Goal: Information Seeking & Learning: Learn about a topic

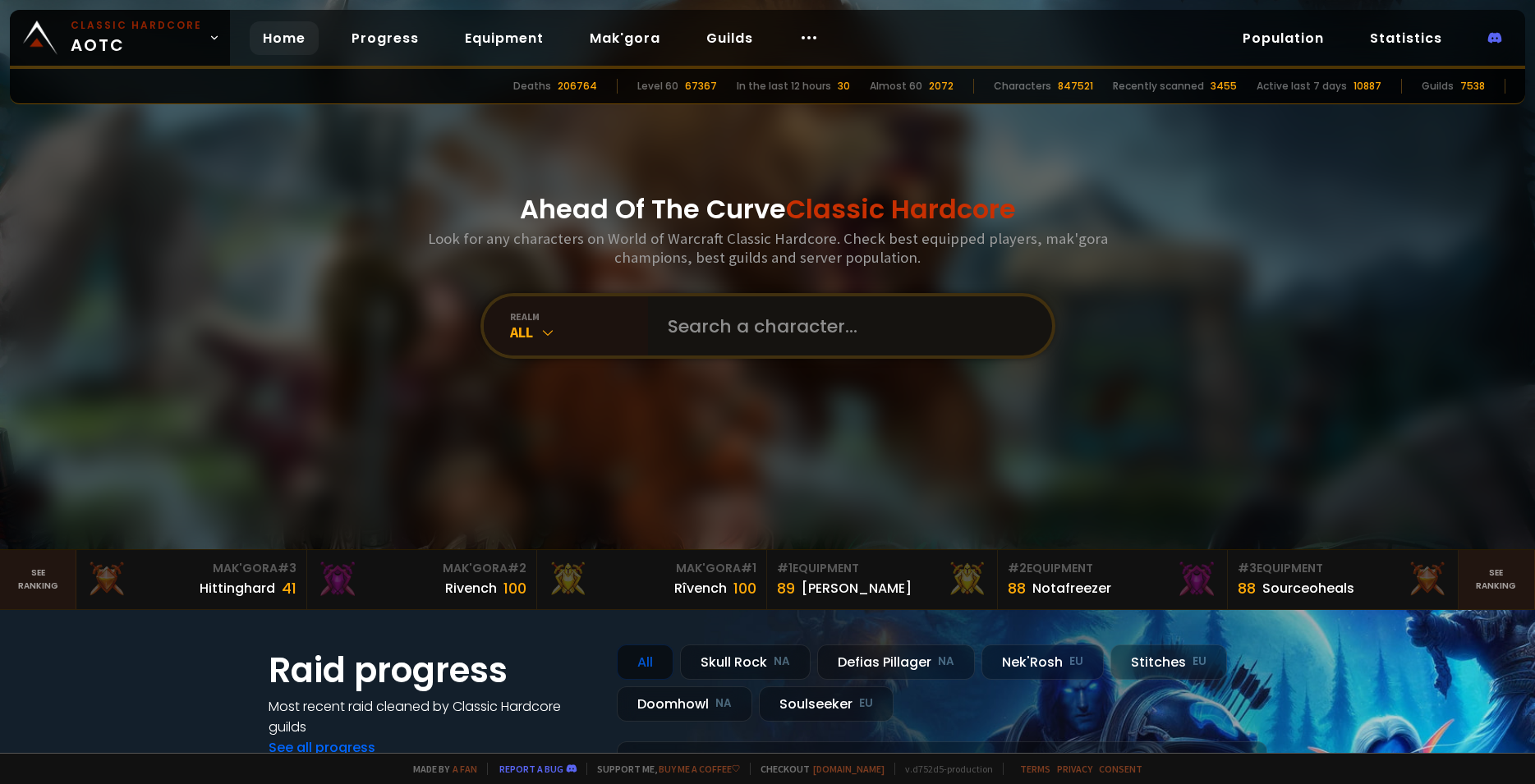
click at [695, 339] on input "text" at bounding box center [845, 326] width 375 height 59
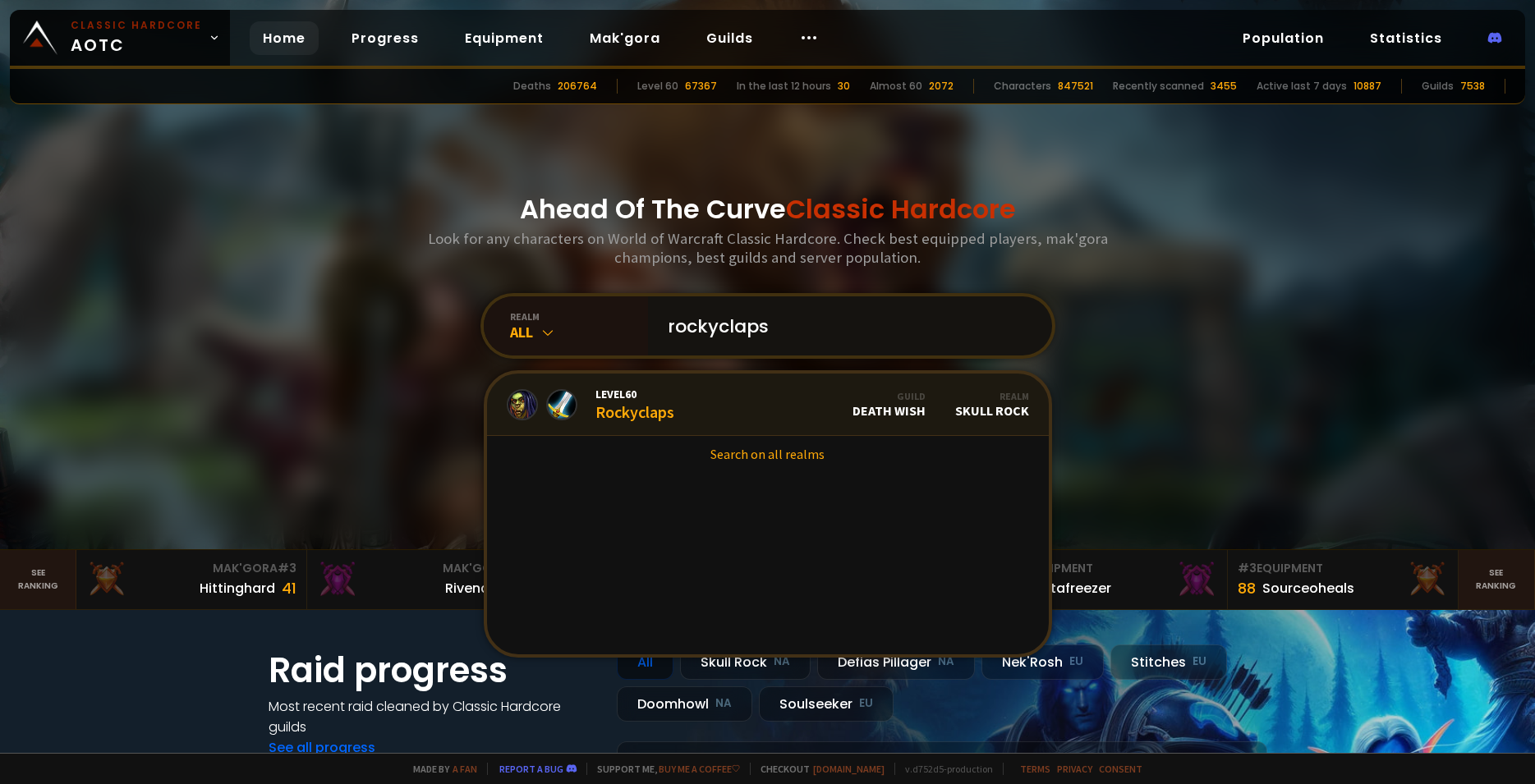
type input "rockyclaps"
click at [623, 414] on div "Level 60 Rockyclaps" at bounding box center [635, 404] width 79 height 36
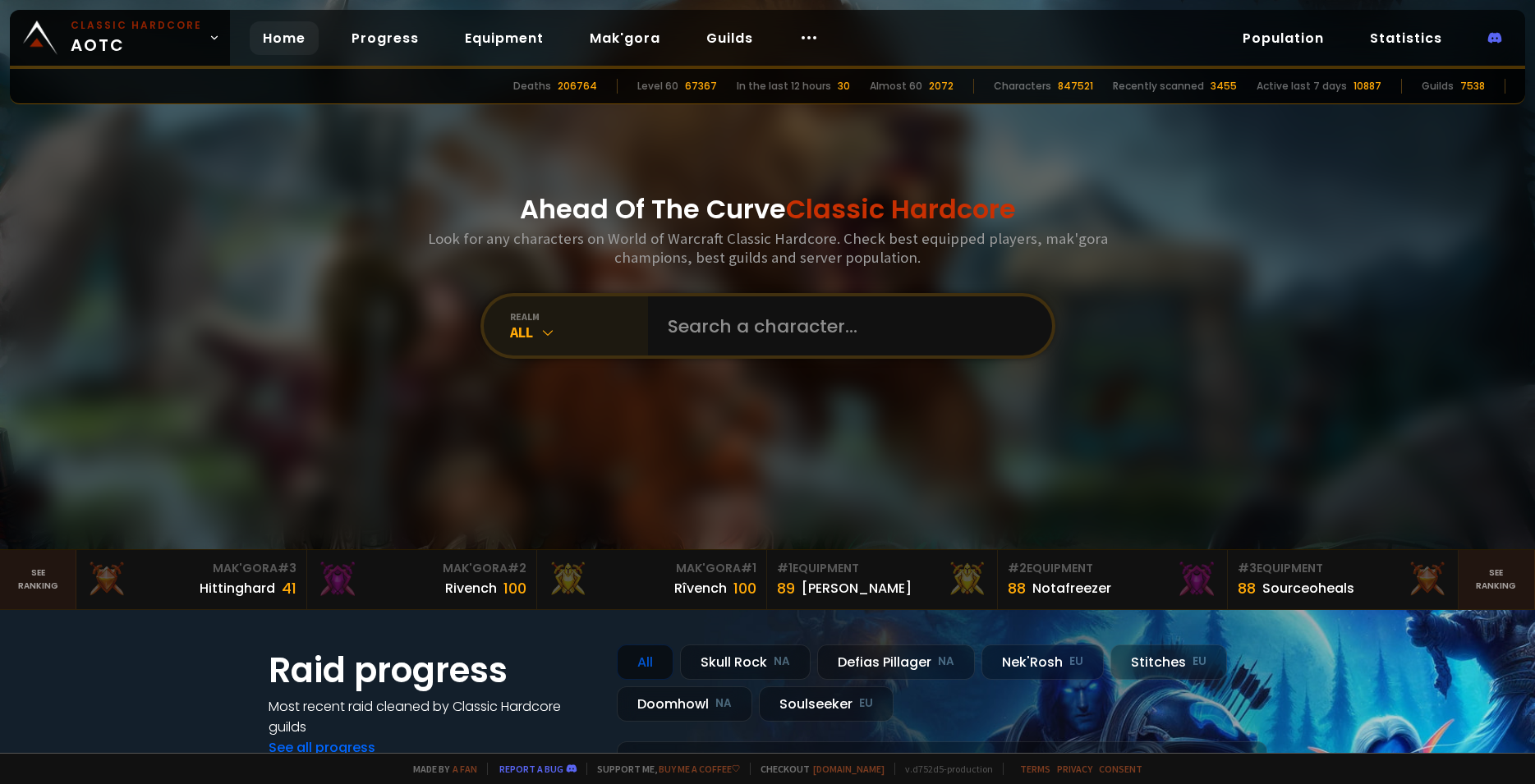
click at [540, 334] on icon at bounding box center [548, 332] width 17 height 17
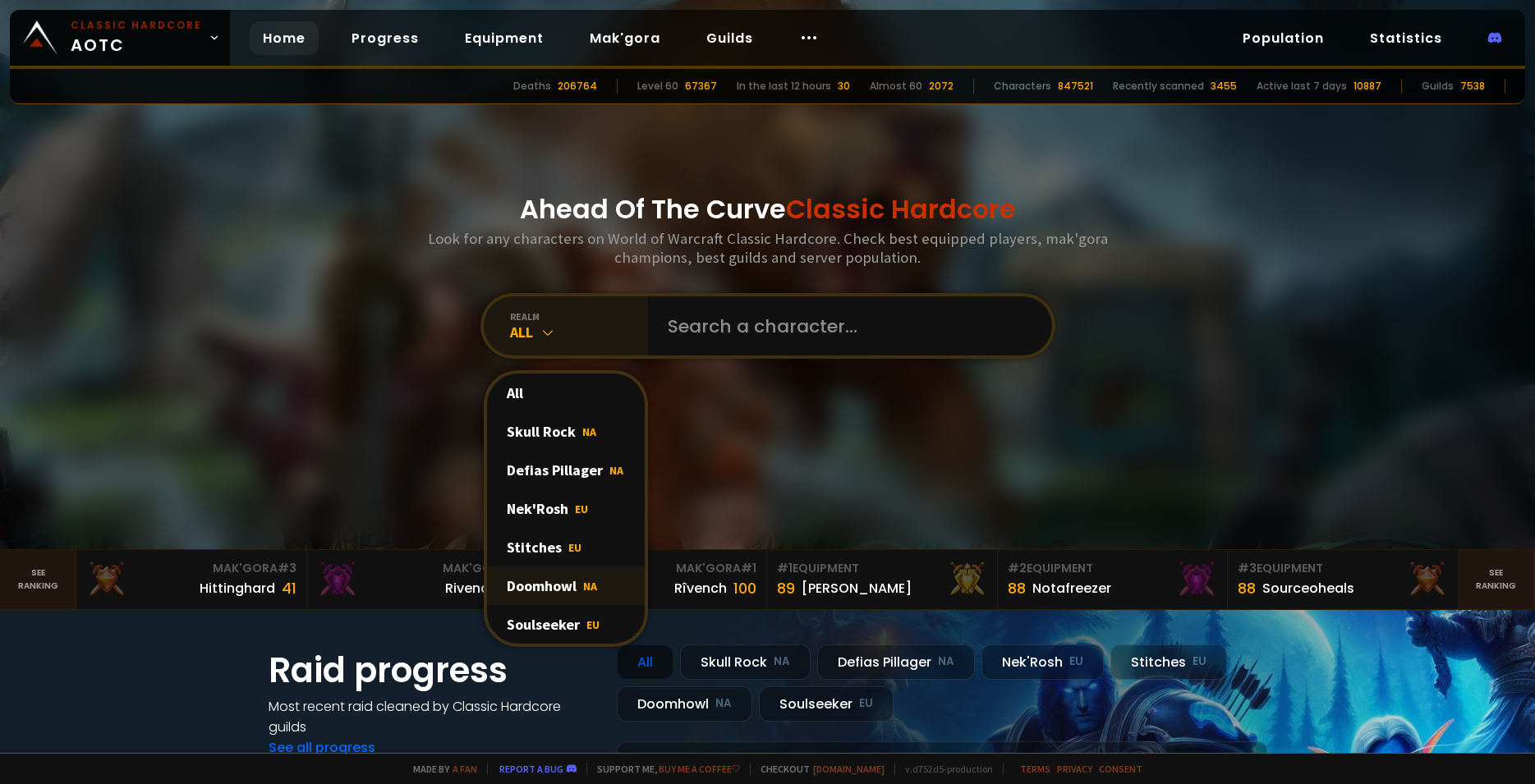
click at [545, 595] on div "Doomhowl NA" at bounding box center [565, 586] width 157 height 38
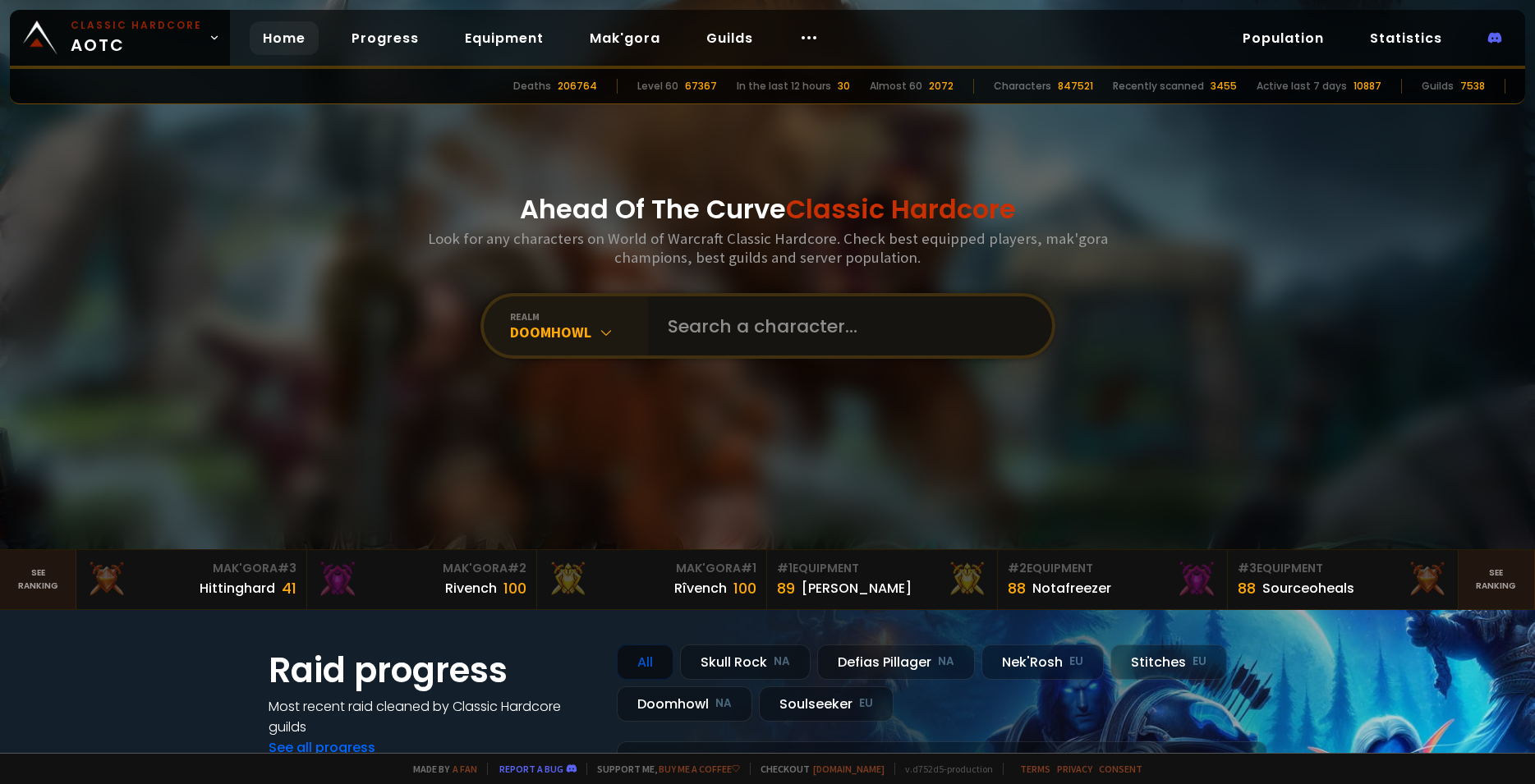
click at [708, 349] on input "text" at bounding box center [845, 326] width 375 height 59
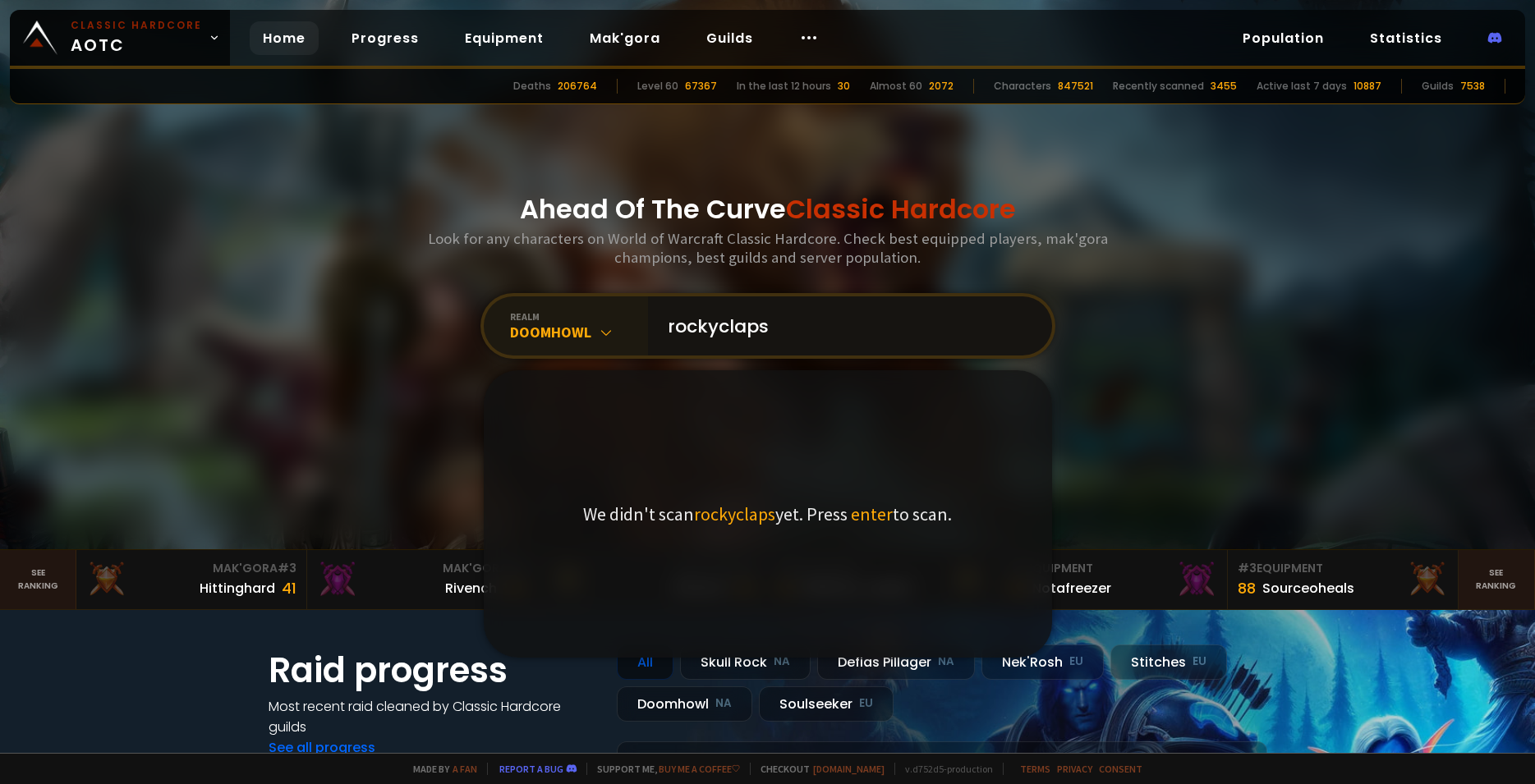
type input "rockyclaps"
click at [789, 339] on input "rockyclaps" at bounding box center [845, 326] width 375 height 59
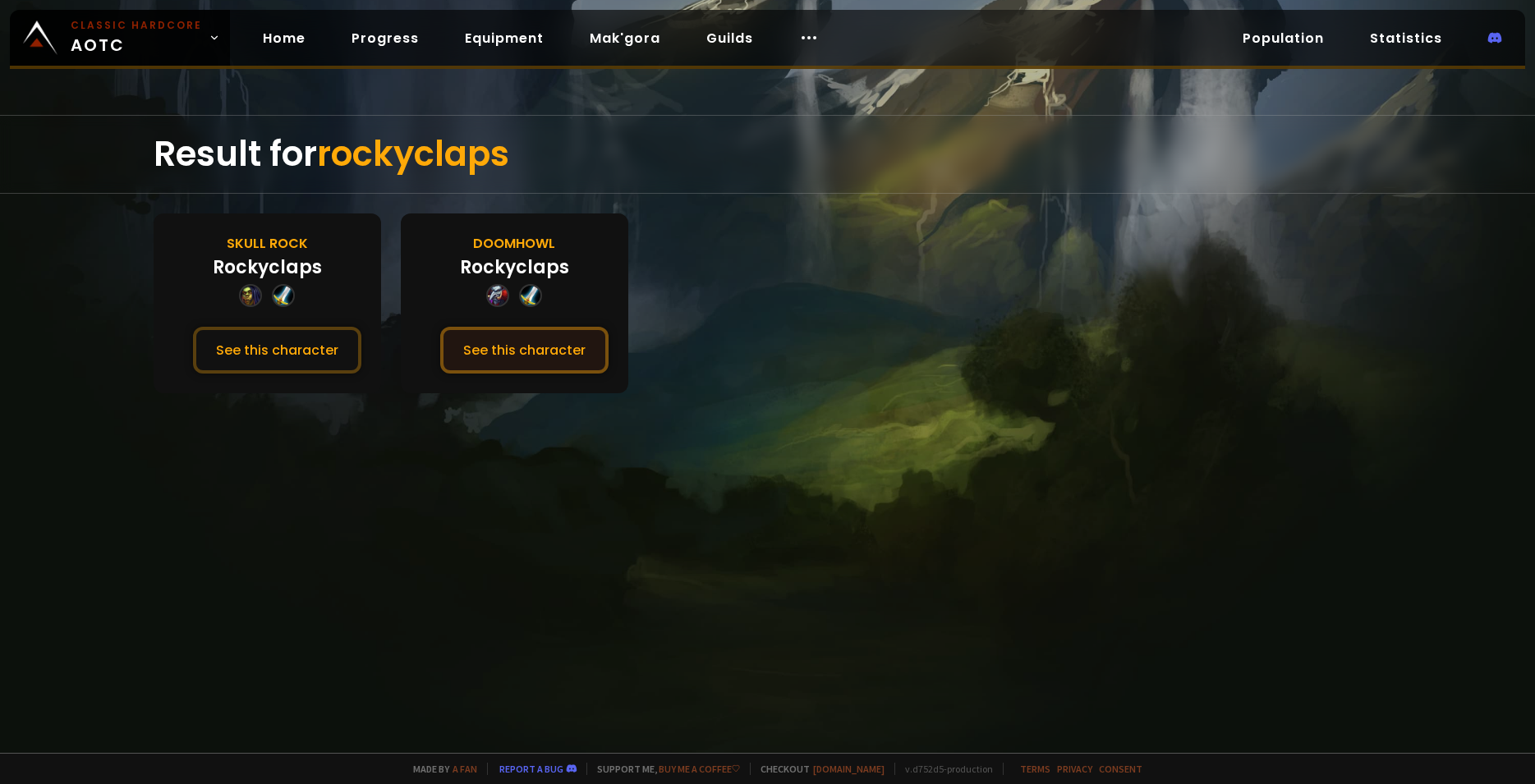
click at [501, 354] on button "See this character" at bounding box center [524, 350] width 169 height 47
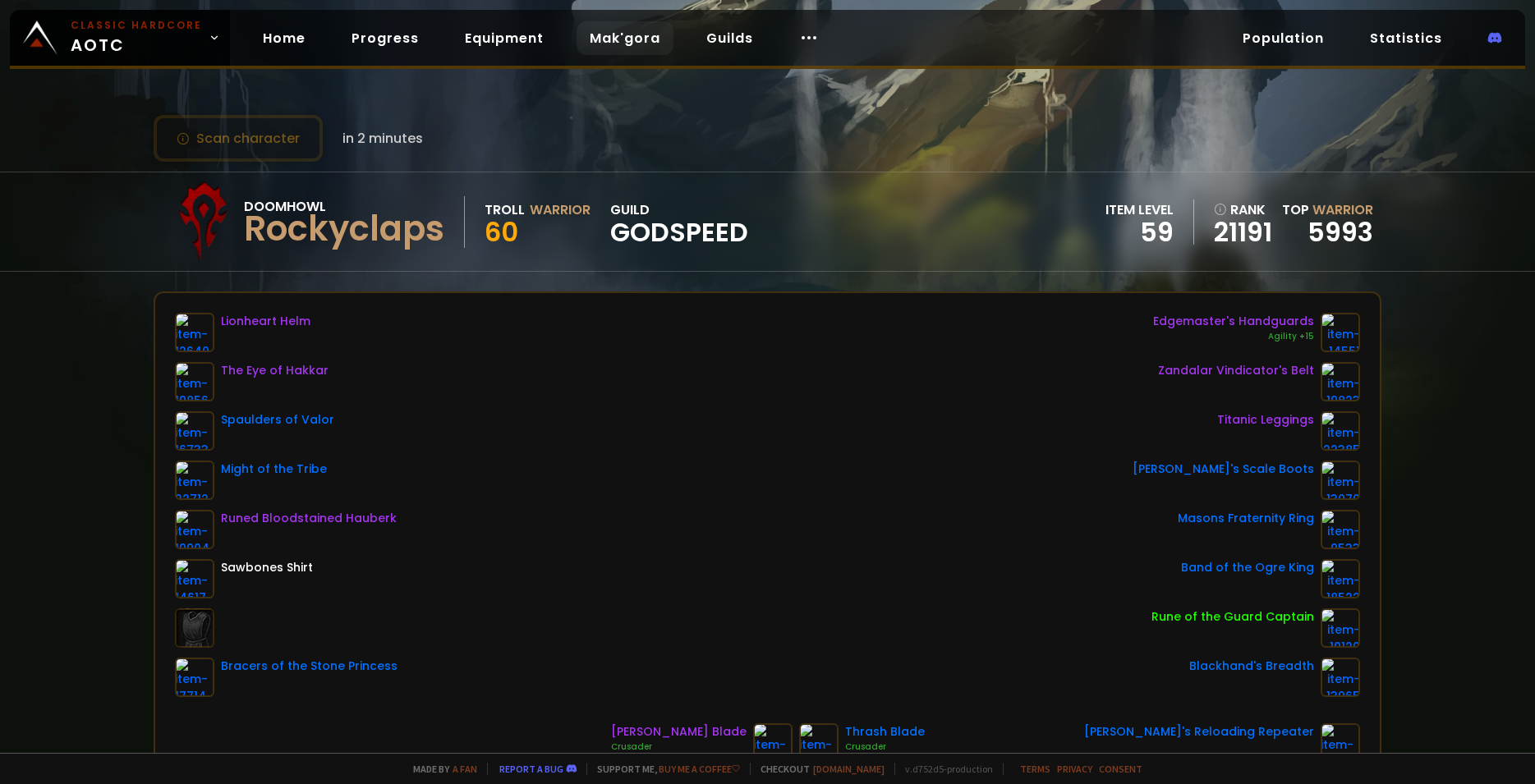
click at [599, 37] on link "Mak'gora" at bounding box center [624, 38] width 96 height 34
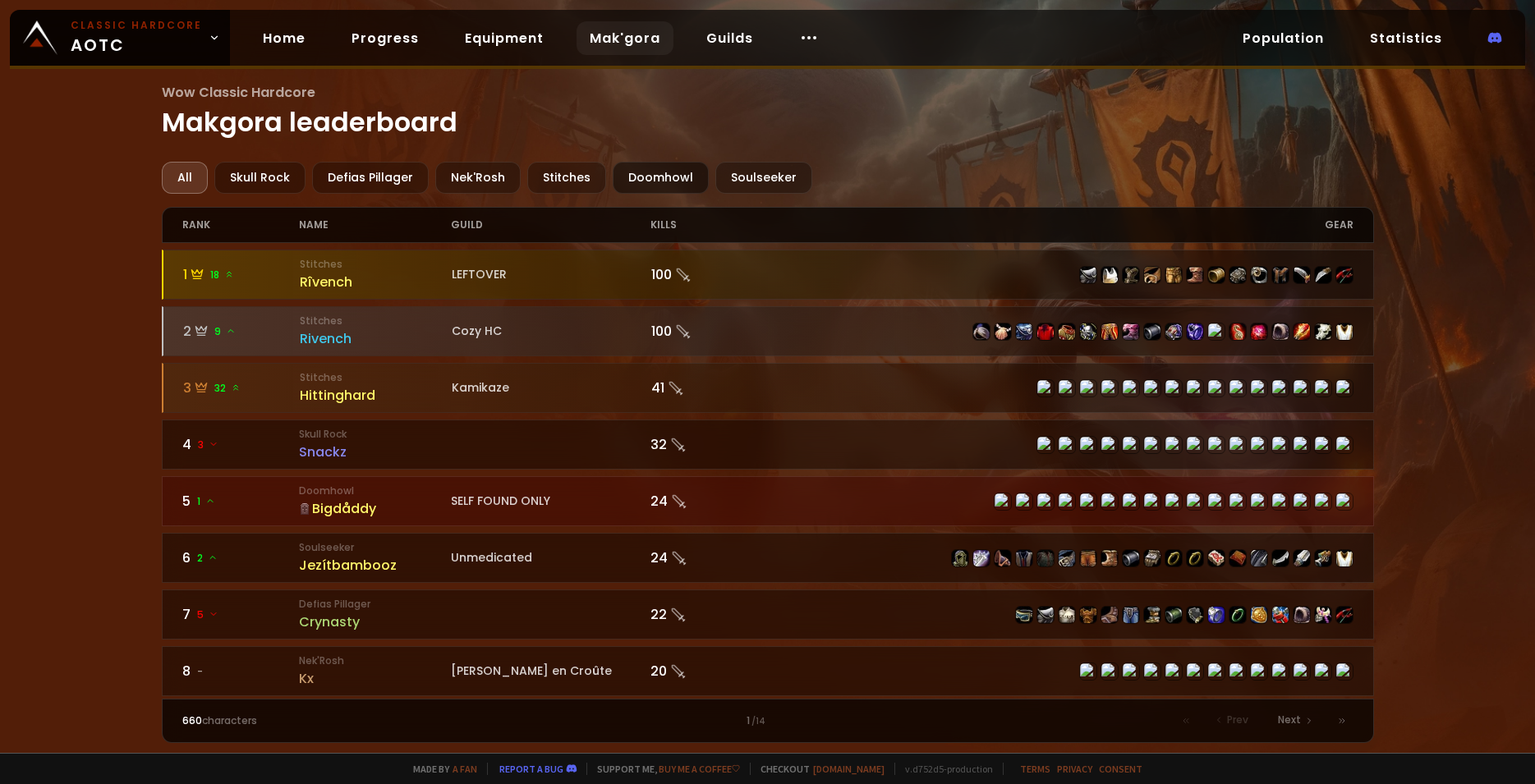
click at [651, 166] on div "Doomhowl" at bounding box center [661, 177] width 96 height 32
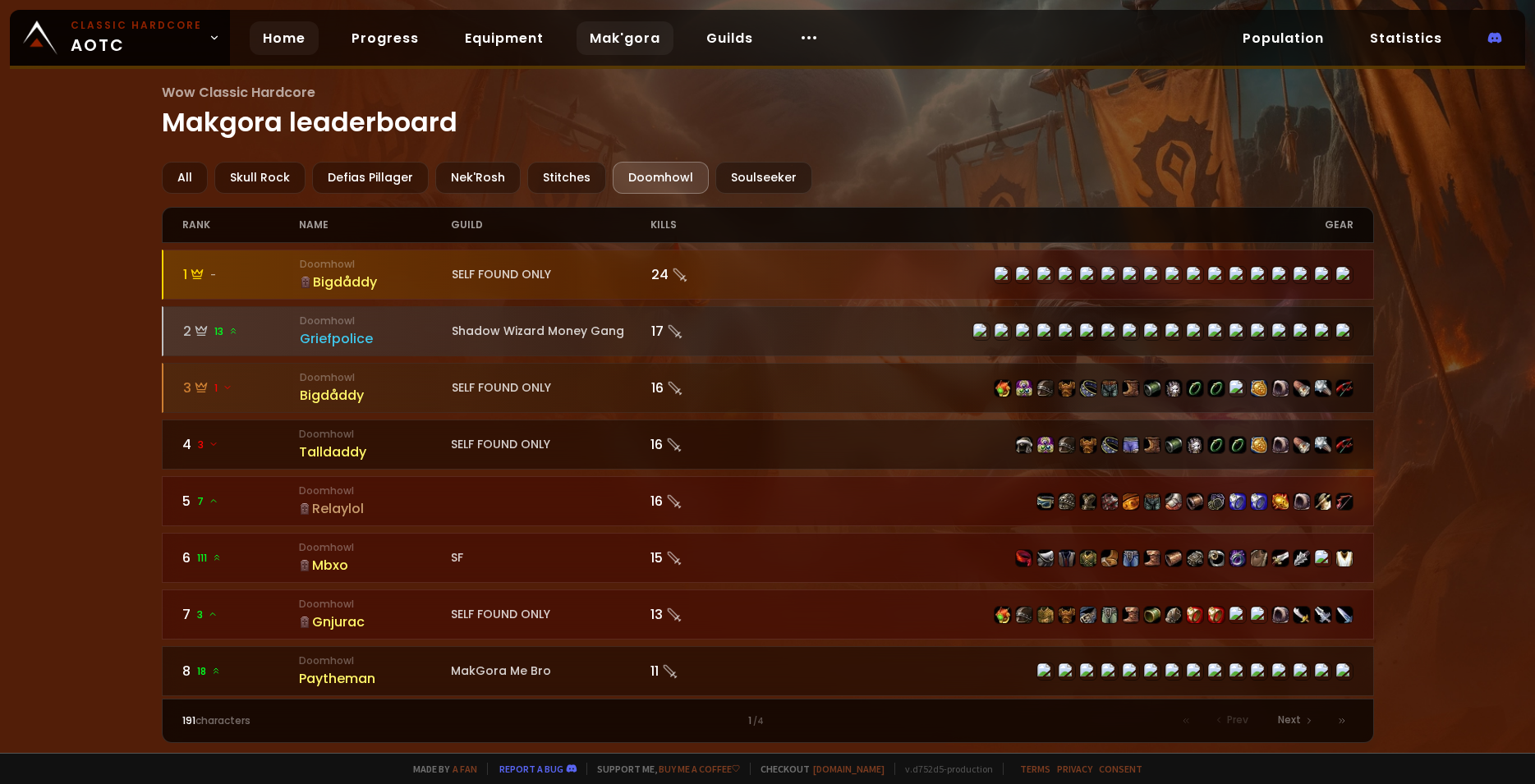
click at [249, 37] on link "Home" at bounding box center [283, 38] width 69 height 34
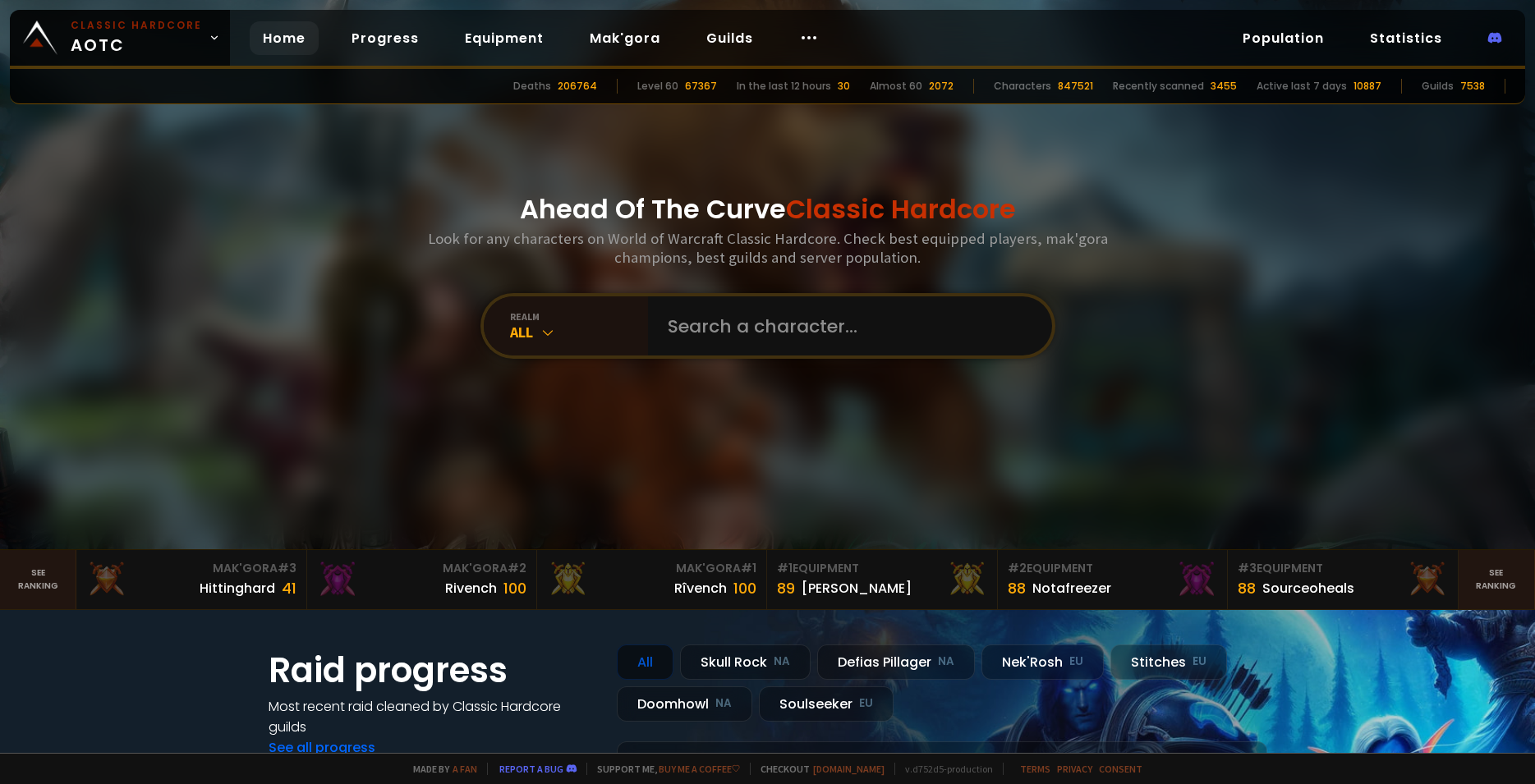
click at [264, 318] on div at bounding box center [768, 275] width 1535 height 549
click at [560, 330] on div "All" at bounding box center [579, 332] width 138 height 19
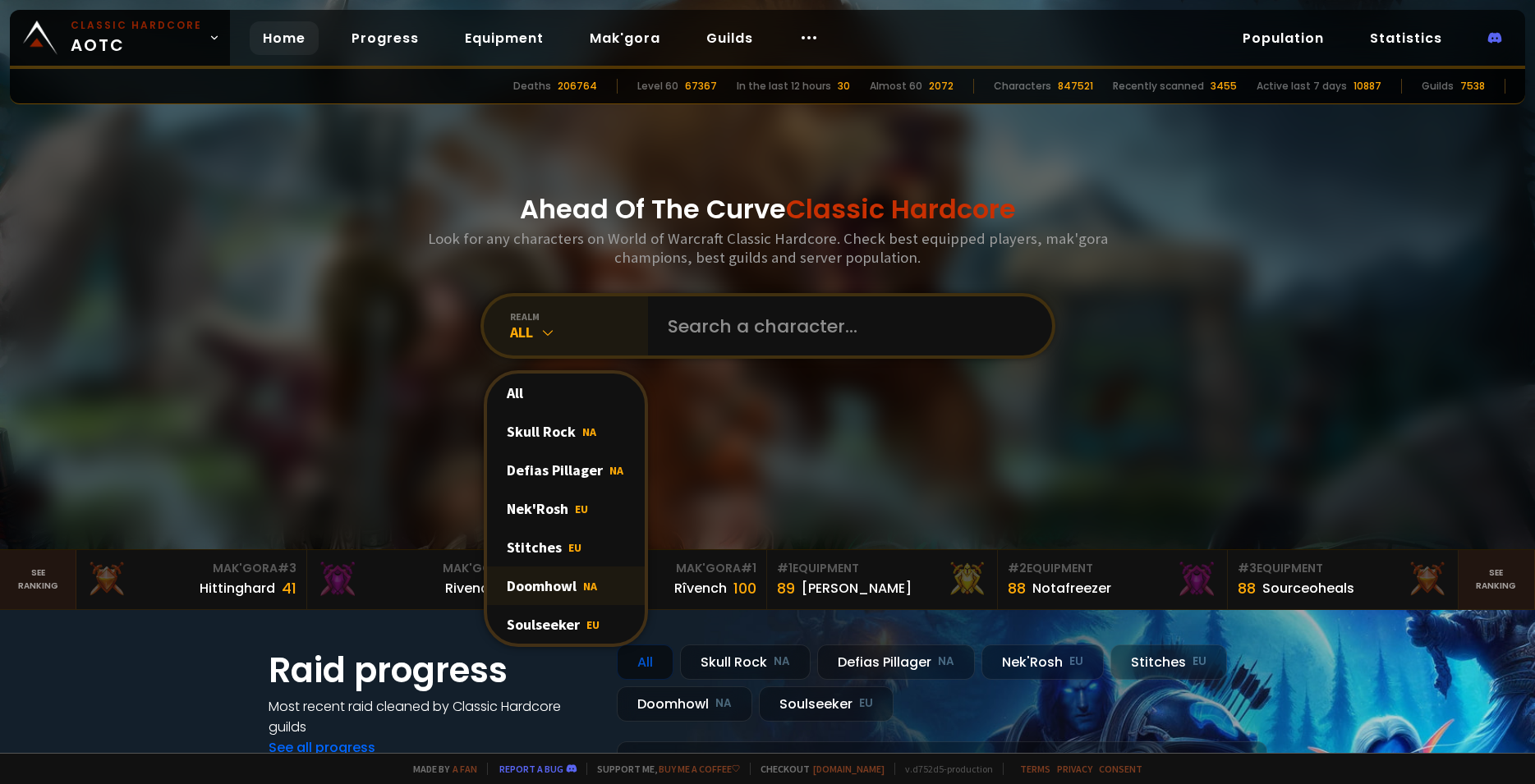
click at [547, 579] on div "Doomhowl NA" at bounding box center [565, 586] width 157 height 38
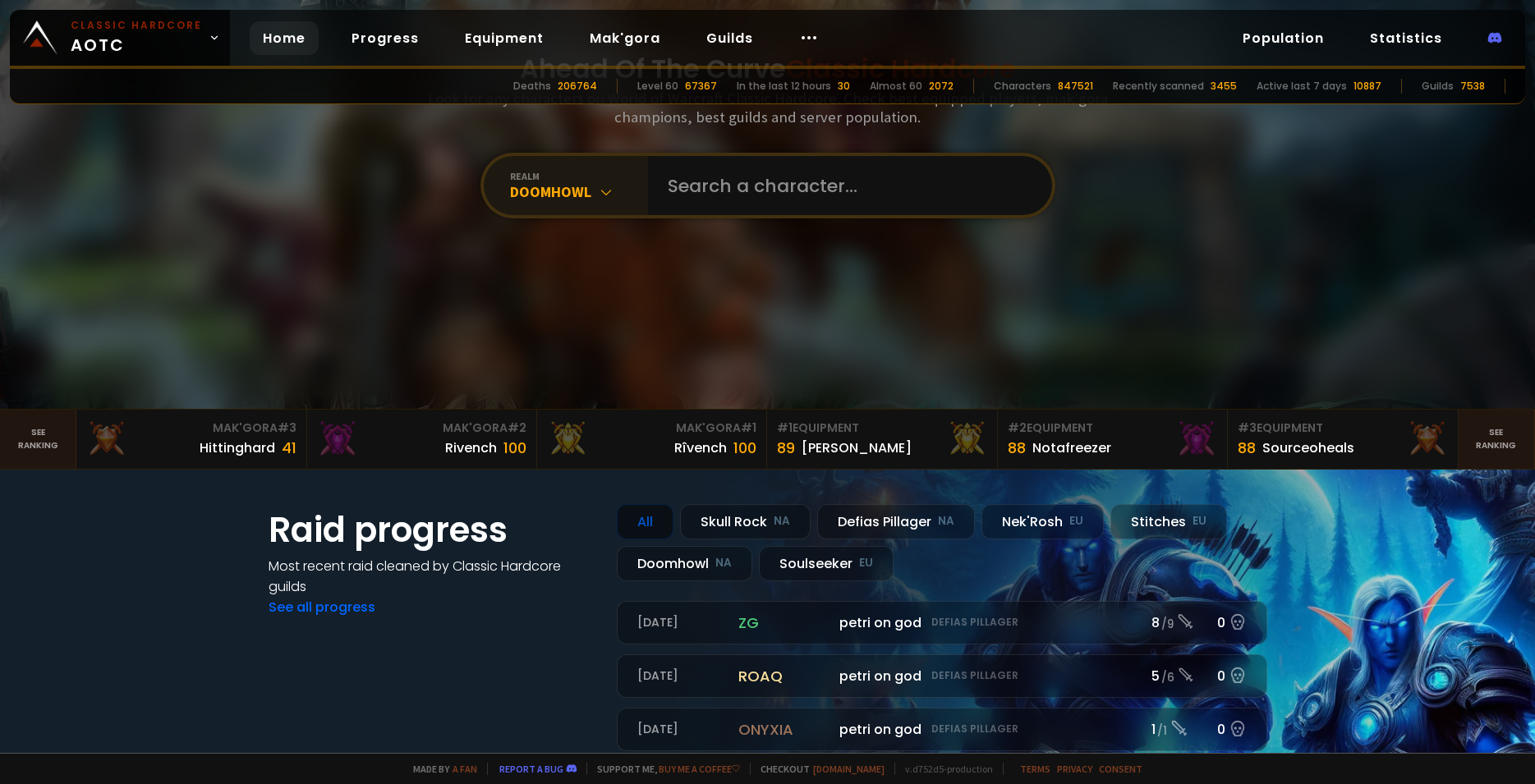
scroll to position [98, 0]
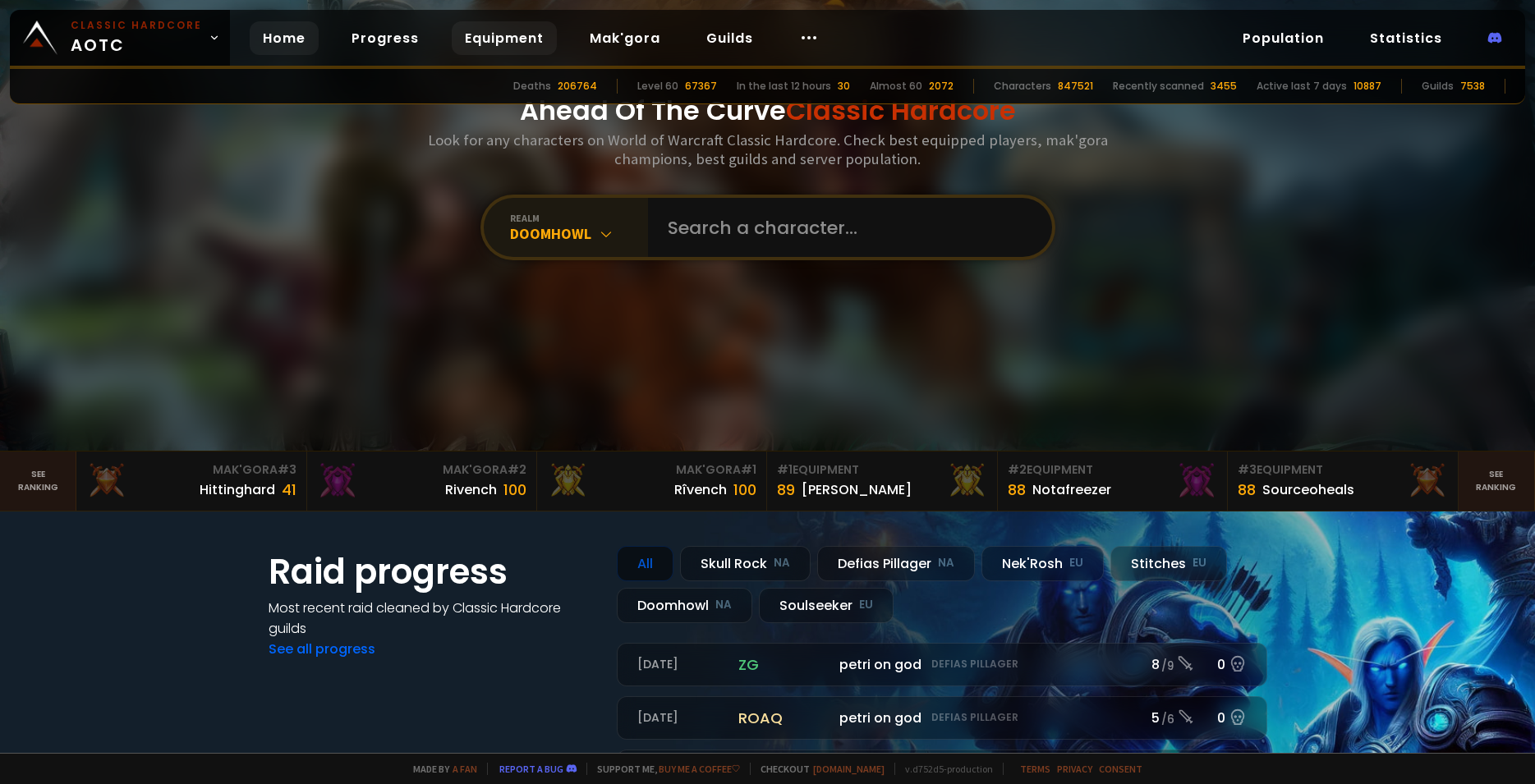
click at [523, 49] on link "Equipment" at bounding box center [504, 38] width 105 height 34
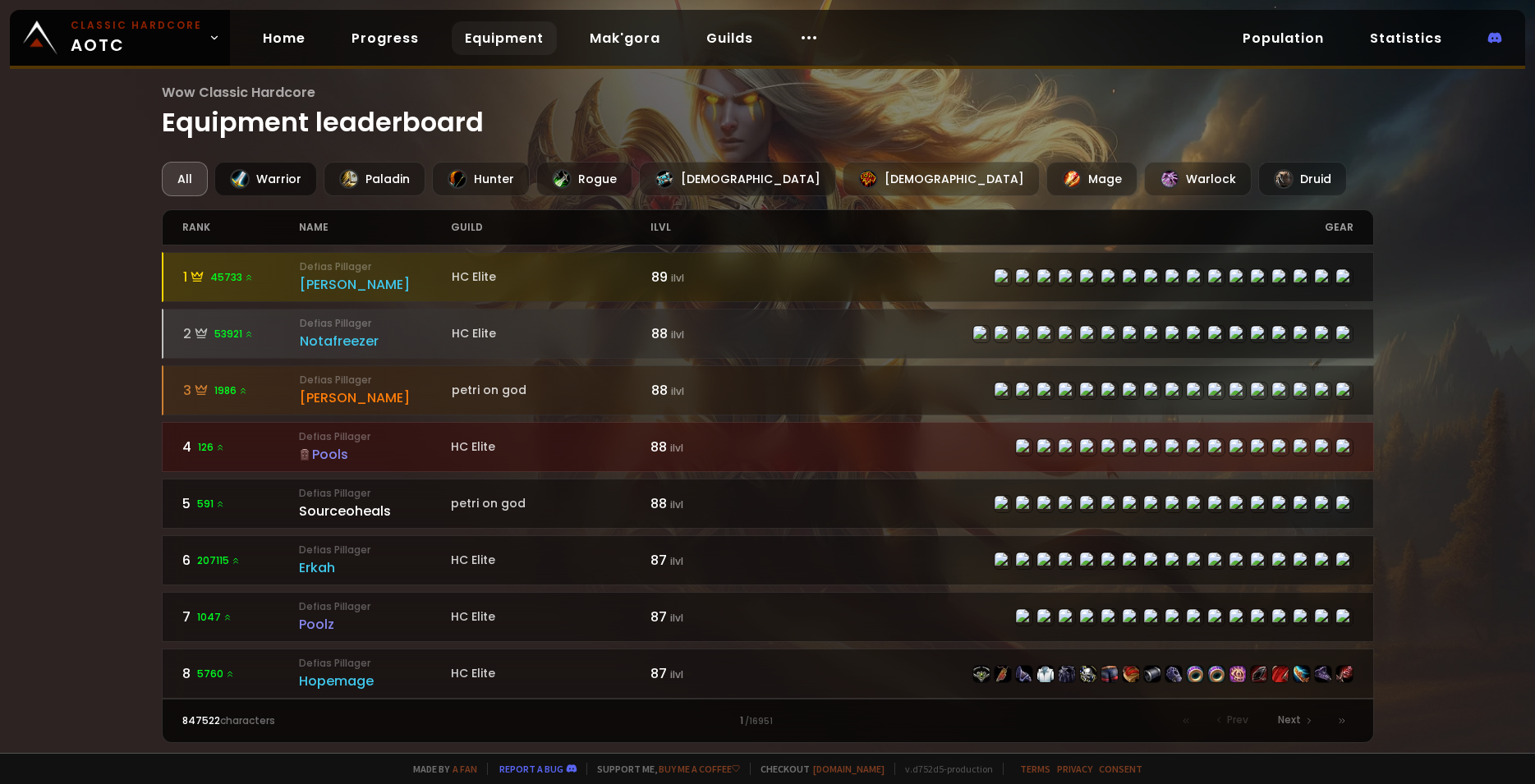
click at [287, 180] on div "Warrior" at bounding box center [266, 179] width 103 height 35
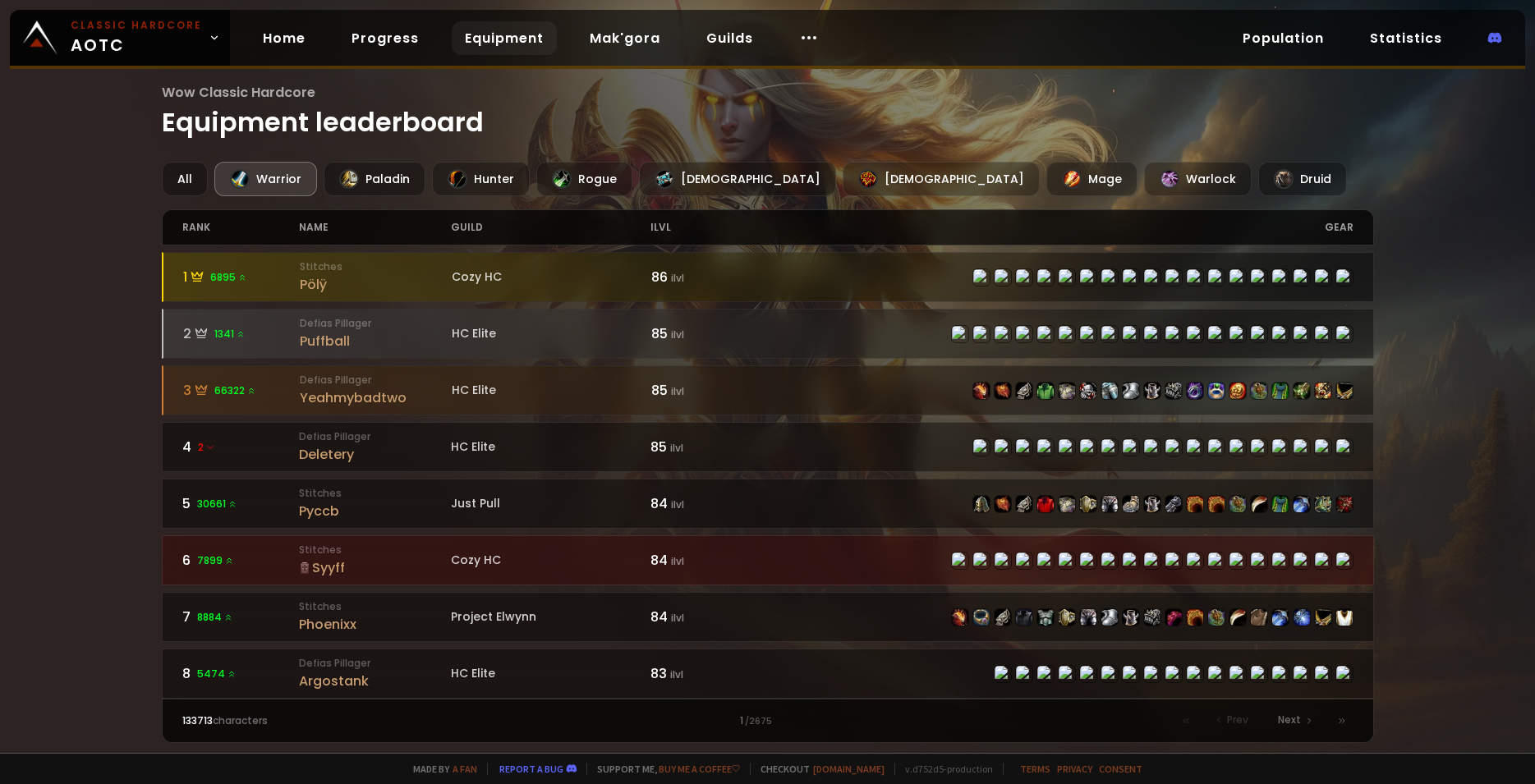
click at [1409, 368] on div "Wow Classic Hardcore Equipment leaderboard All Warrior Paladin Hunter Rogue Pri…" at bounding box center [768, 376] width 1535 height 753
click at [293, 50] on link "Home" at bounding box center [283, 38] width 69 height 34
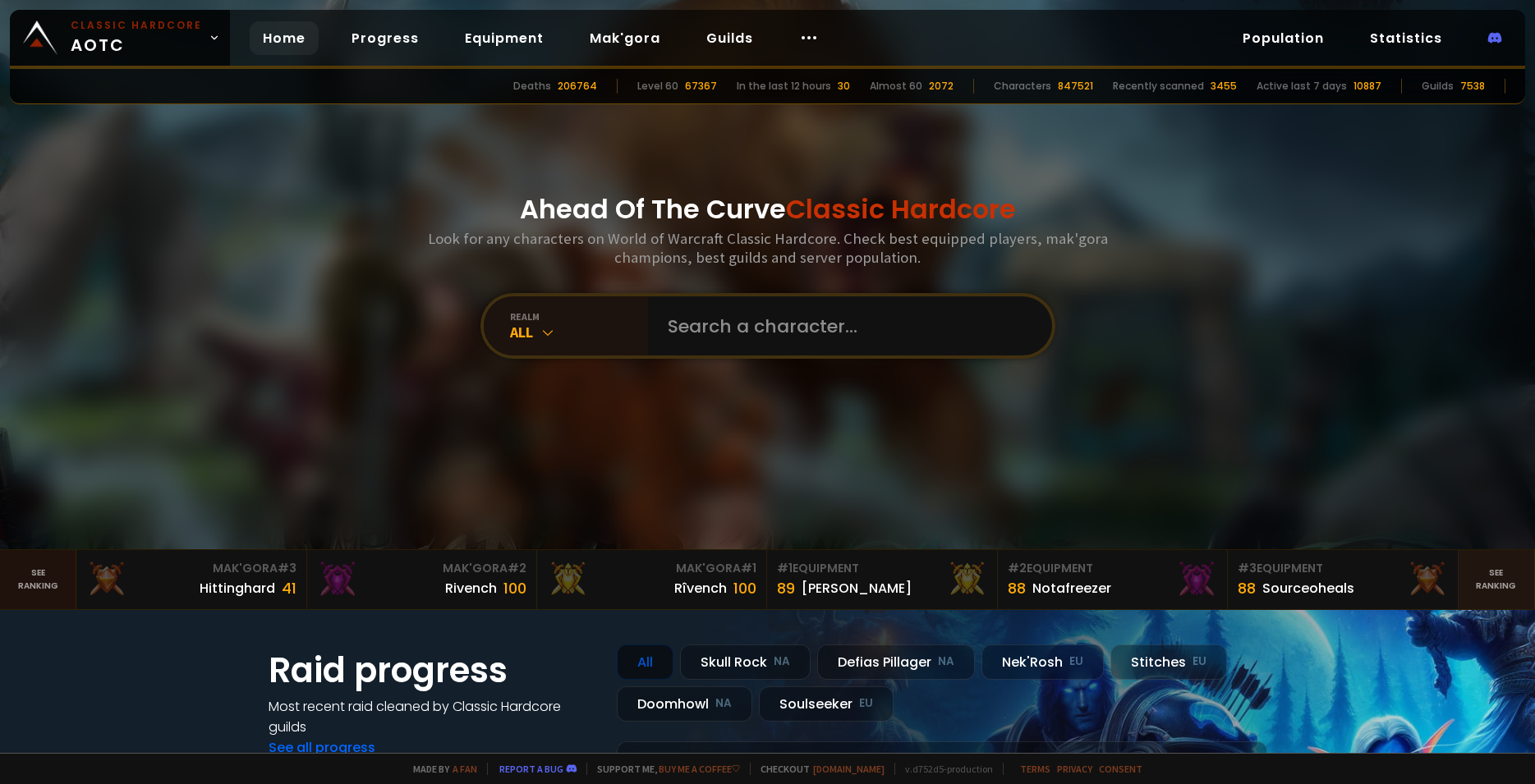
click at [35, 580] on link "See ranking" at bounding box center [38, 580] width 76 height 59
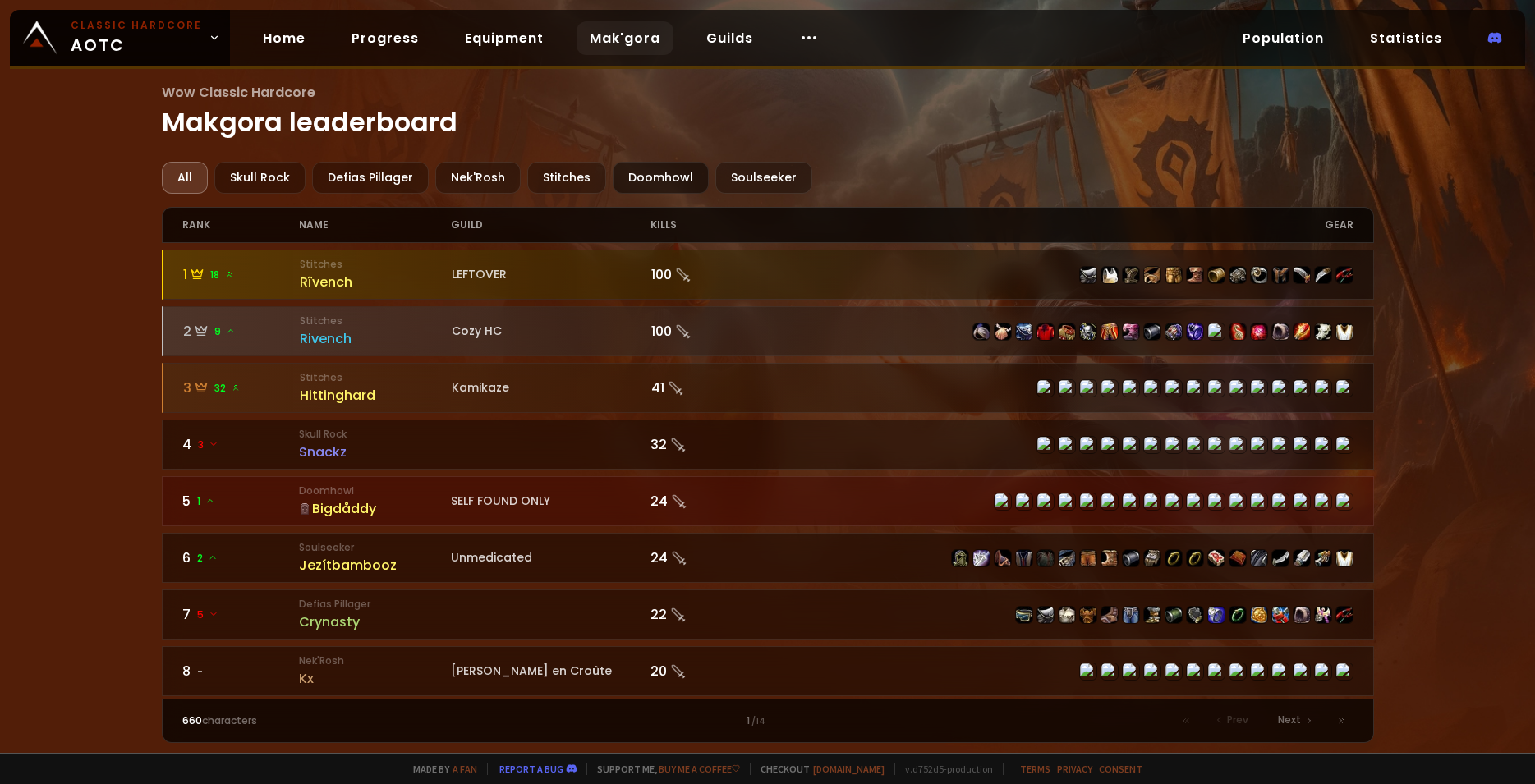
drag, startPoint x: 657, startPoint y: 170, endPoint x: 668, endPoint y: 176, distance: 12.5
click at [661, 172] on div "Doomhowl" at bounding box center [661, 177] width 96 height 32
